Goal: Obtain resource: Download file/media

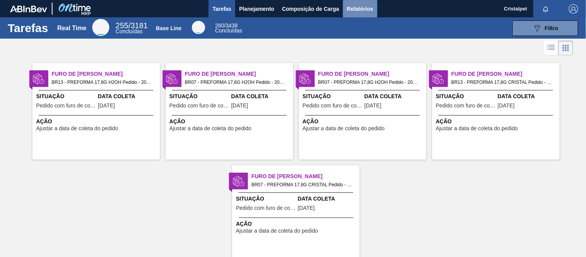
click at [356, 10] on span "Relatórios" at bounding box center [360, 8] width 26 height 9
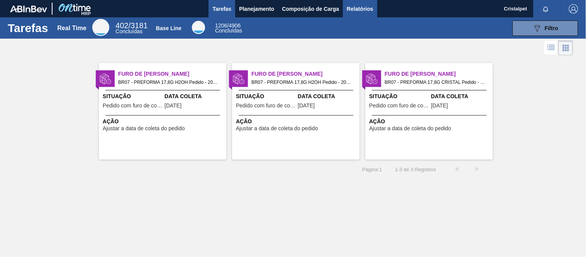
click at [353, 6] on span "Relatórios" at bounding box center [360, 8] width 26 height 9
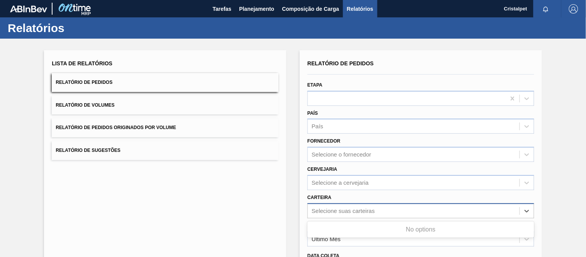
click at [325, 209] on div "Selecione suas carteiras" at bounding box center [343, 210] width 63 height 7
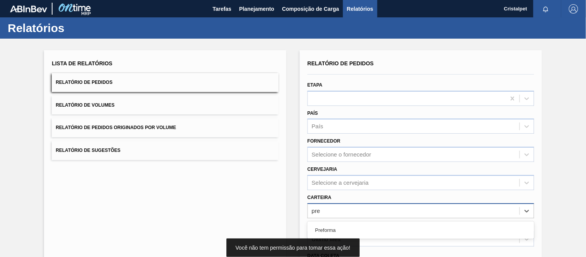
type input "pref"
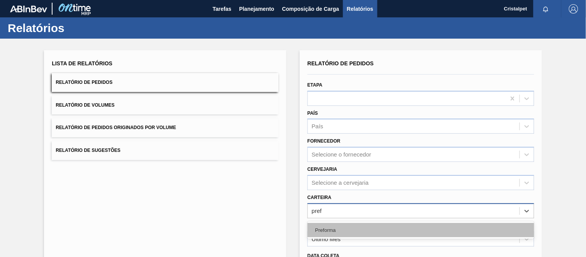
click at [334, 233] on div "Preforma" at bounding box center [420, 230] width 227 height 14
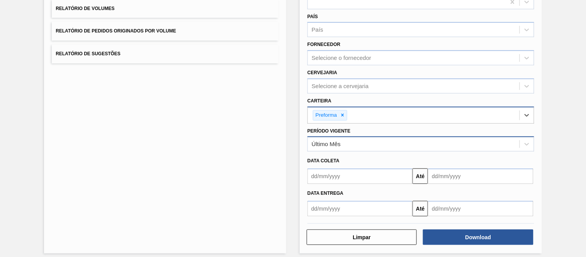
scroll to position [101, 0]
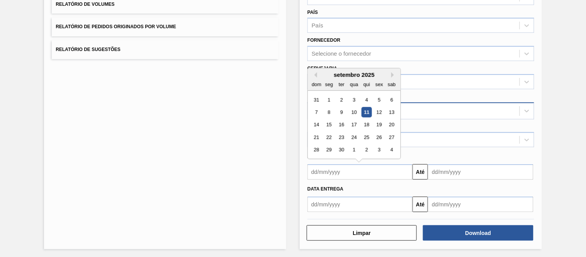
click at [345, 167] on input "text" at bounding box center [359, 171] width 105 height 15
click at [332, 98] on div "1" at bounding box center [329, 100] width 10 height 10
type input "[DATE]"
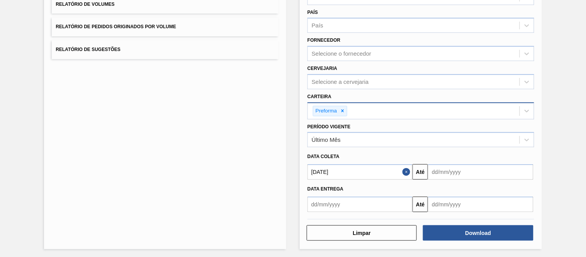
click at [443, 169] on input "text" at bounding box center [480, 171] width 105 height 15
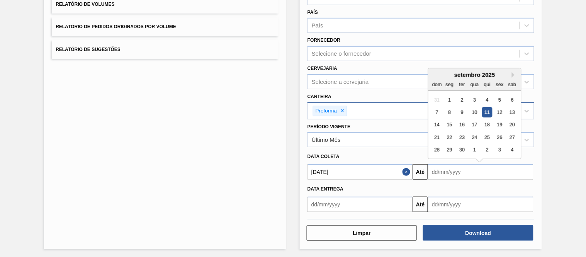
click at [460, 147] on div "30" at bounding box center [462, 150] width 10 height 10
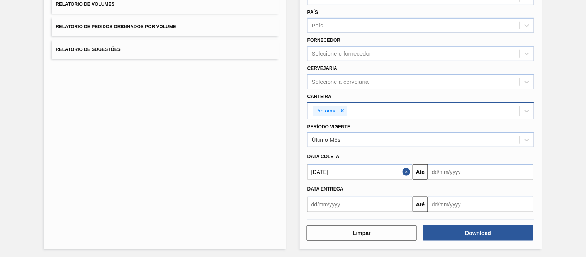
type input "[DATE]"
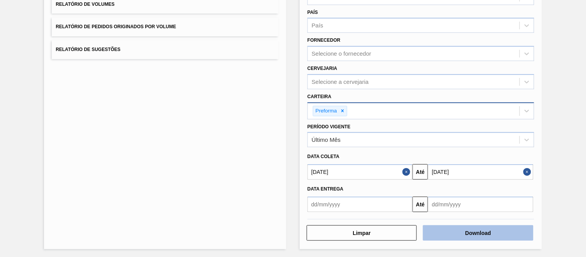
click at [473, 234] on button "Download" at bounding box center [478, 232] width 110 height 15
